Goal: Task Accomplishment & Management: Use online tool/utility

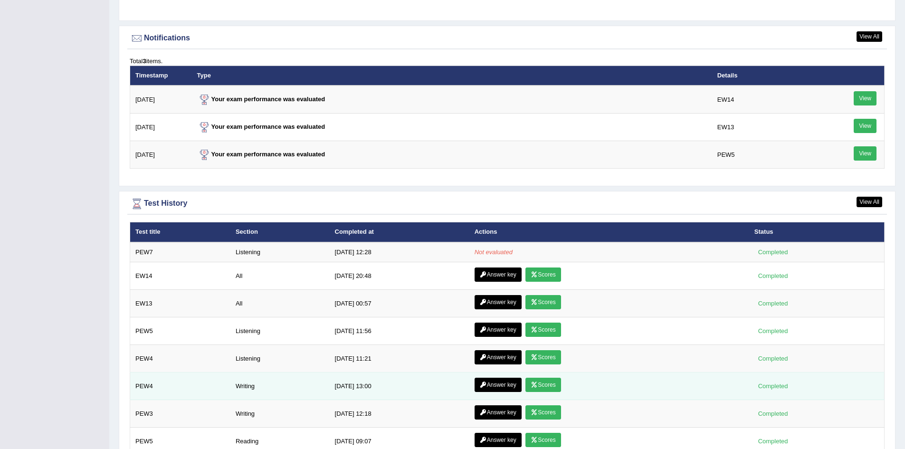
scroll to position [1140, 0]
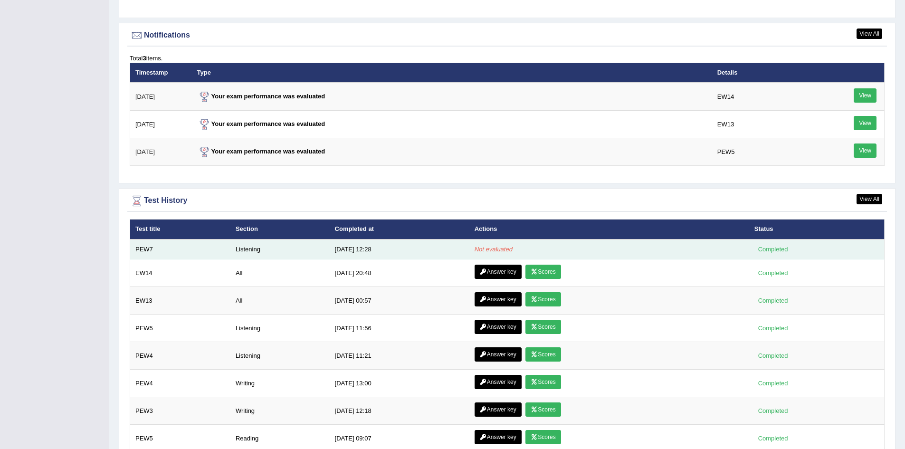
click at [247, 246] on td "Listening" at bounding box center [279, 249] width 99 height 20
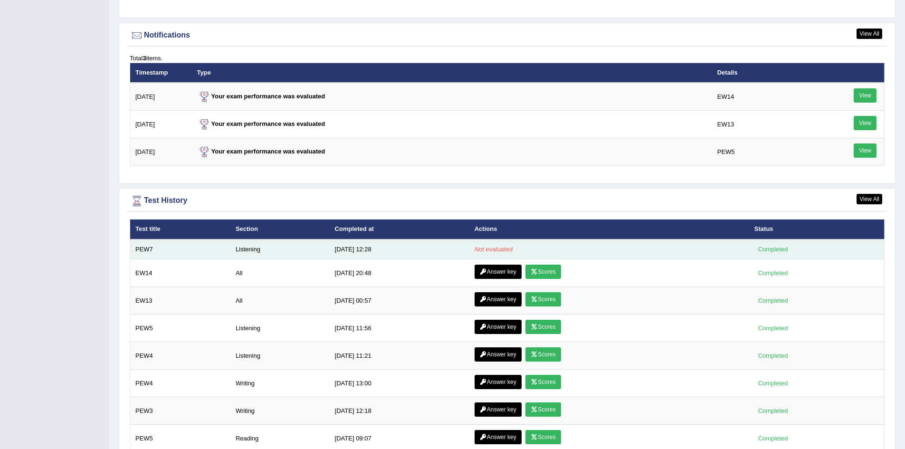
click at [247, 246] on td "Listening" at bounding box center [279, 249] width 99 height 20
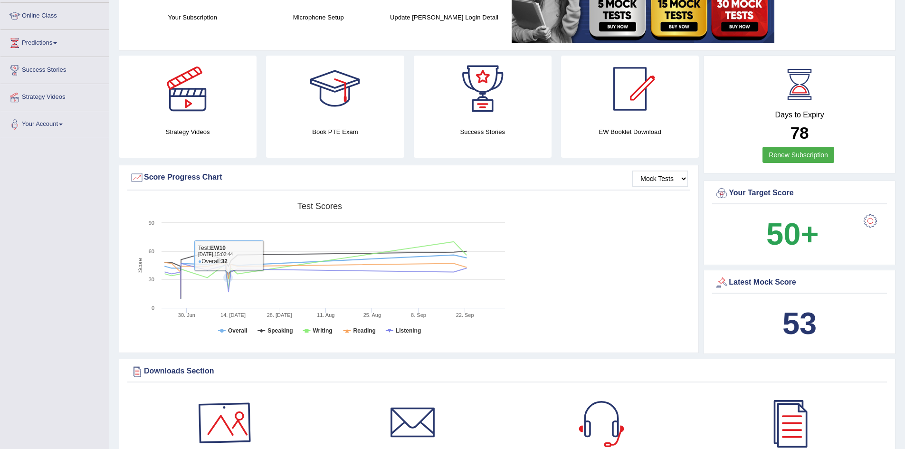
scroll to position [0, 0]
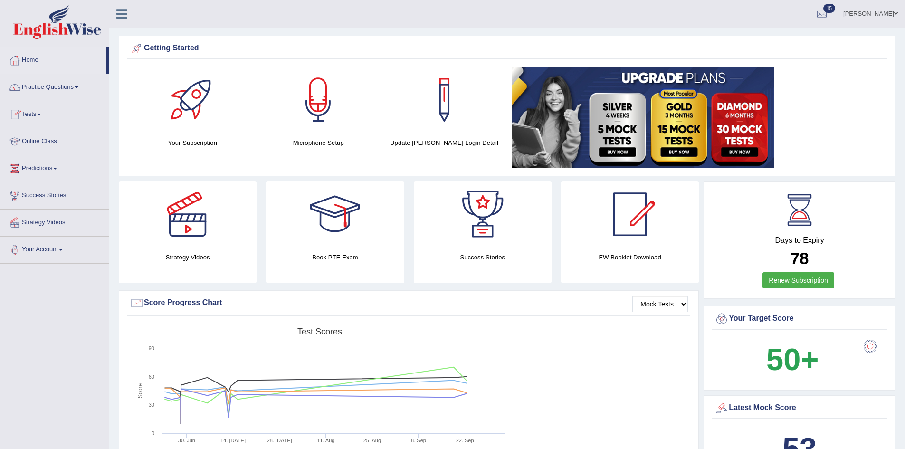
click at [33, 114] on link "Tests" at bounding box center [54, 113] width 108 height 24
click at [43, 133] on link "Take Practice Sectional Test" at bounding box center [62, 136] width 89 height 17
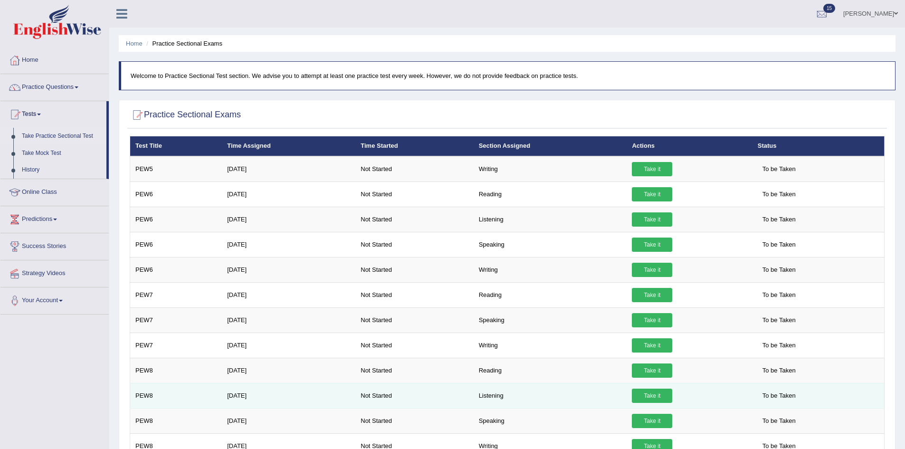
click at [650, 396] on link "Take it" at bounding box center [652, 395] width 40 height 14
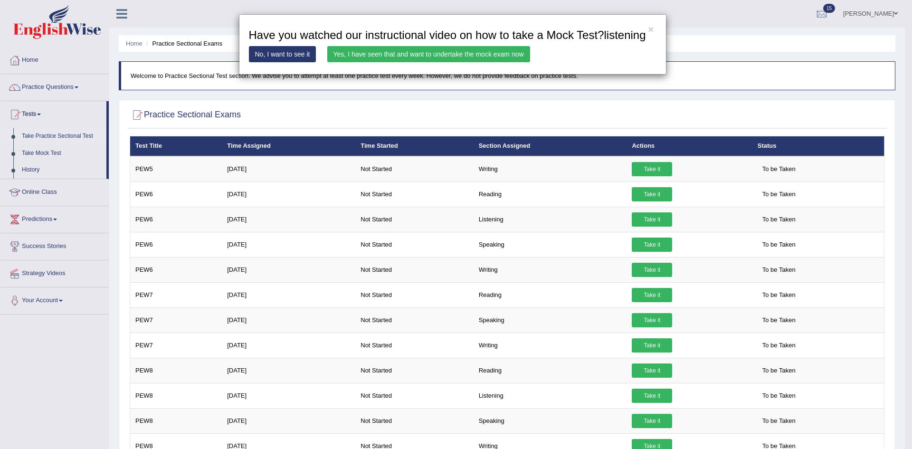
click at [427, 55] on link "Yes, I have seen that and want to undertake the mock exam now" at bounding box center [428, 54] width 203 height 16
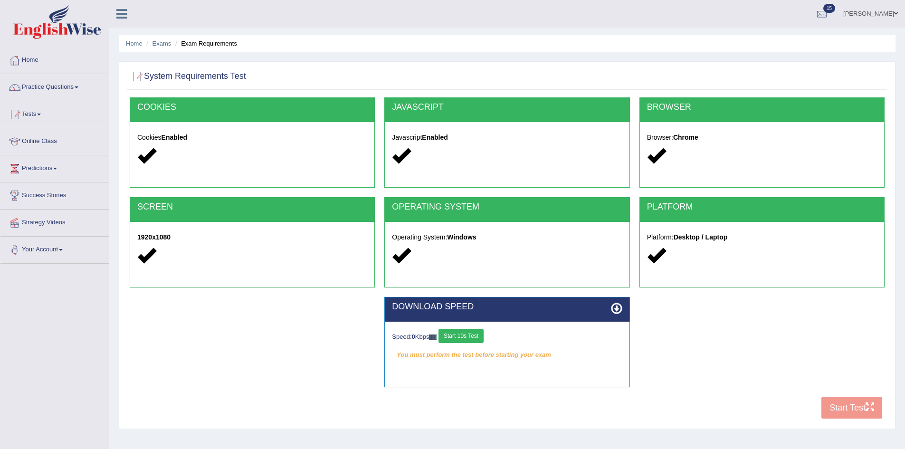
click at [472, 339] on button "Start 10s Test" at bounding box center [460, 336] width 45 height 14
click at [846, 405] on button "Start Test" at bounding box center [851, 407] width 61 height 22
